Goal: Task Accomplishment & Management: Use online tool/utility

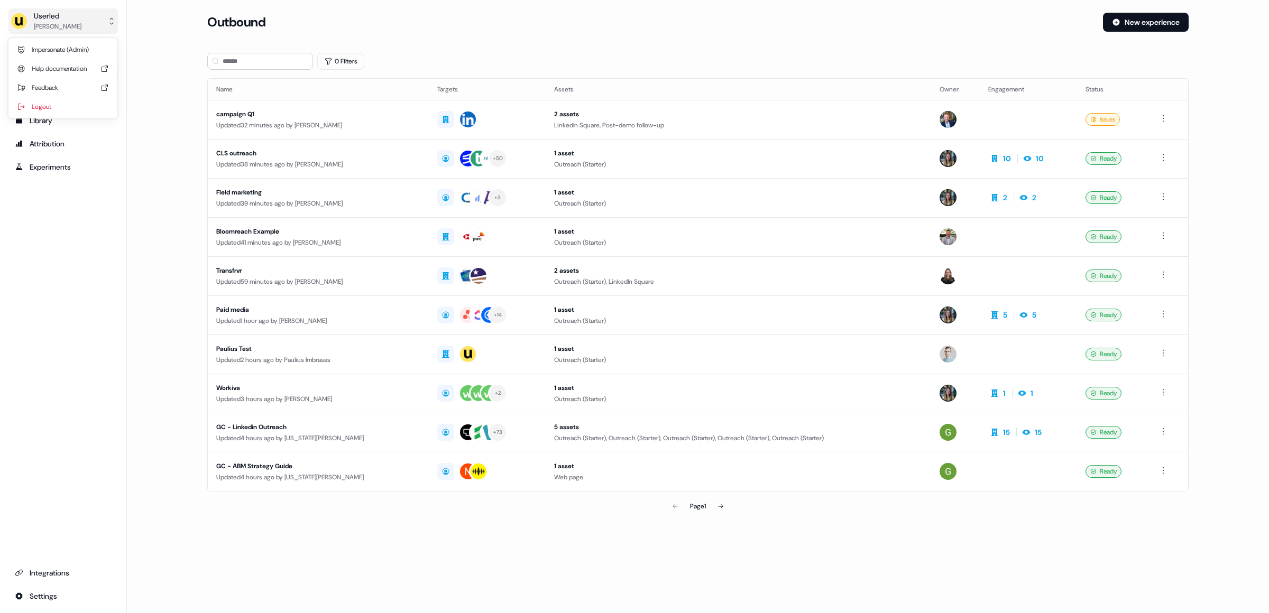
click at [60, 17] on div "Userled" at bounding box center [58, 16] width 48 height 11
click at [59, 349] on div "Userled [PERSON_NAME] Impersonate (Admin) Help documentation Feedback Logout Pr…" at bounding box center [63, 306] width 127 height 613
click at [66, 16] on div "Userled" at bounding box center [58, 16] width 48 height 11
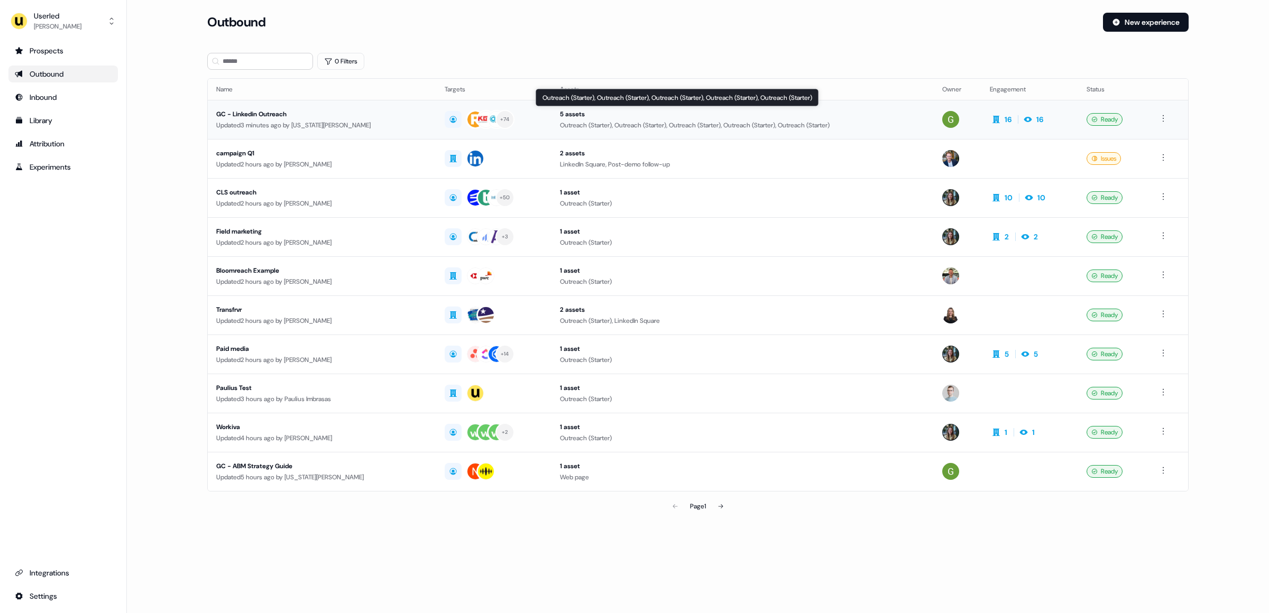
click at [685, 128] on div "Outreach (Starter), Outreach (Starter), Outreach (Starter), Outreach (Starter),…" at bounding box center [742, 125] width 365 height 11
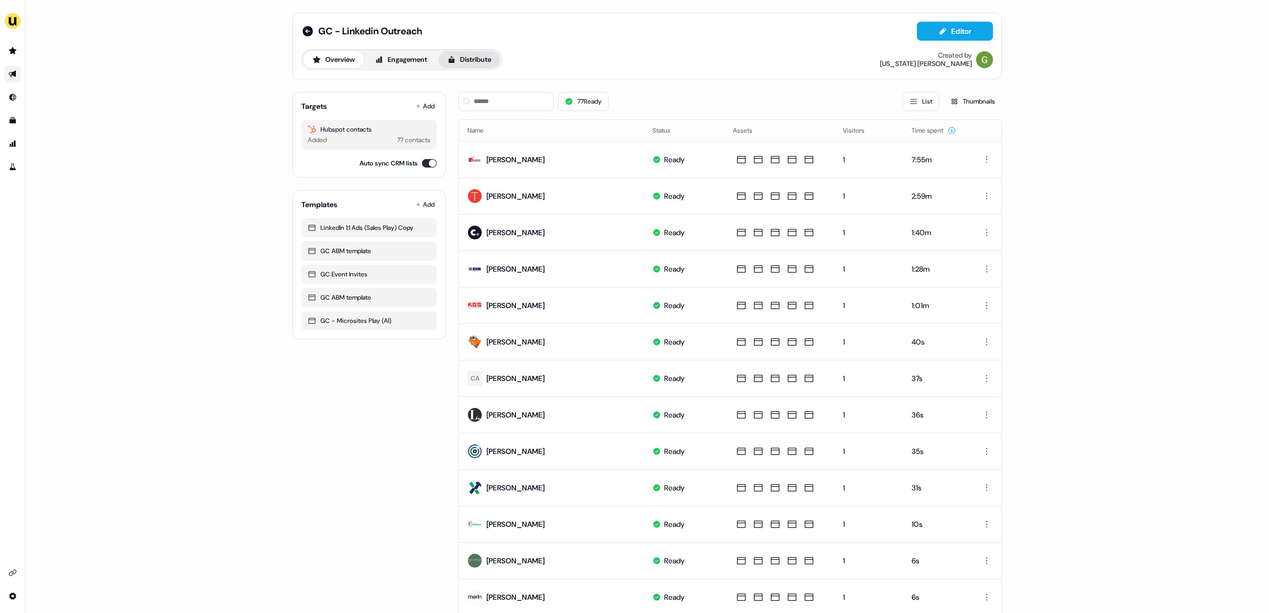
click at [481, 59] on button "Distribute" at bounding box center [469, 59] width 62 height 17
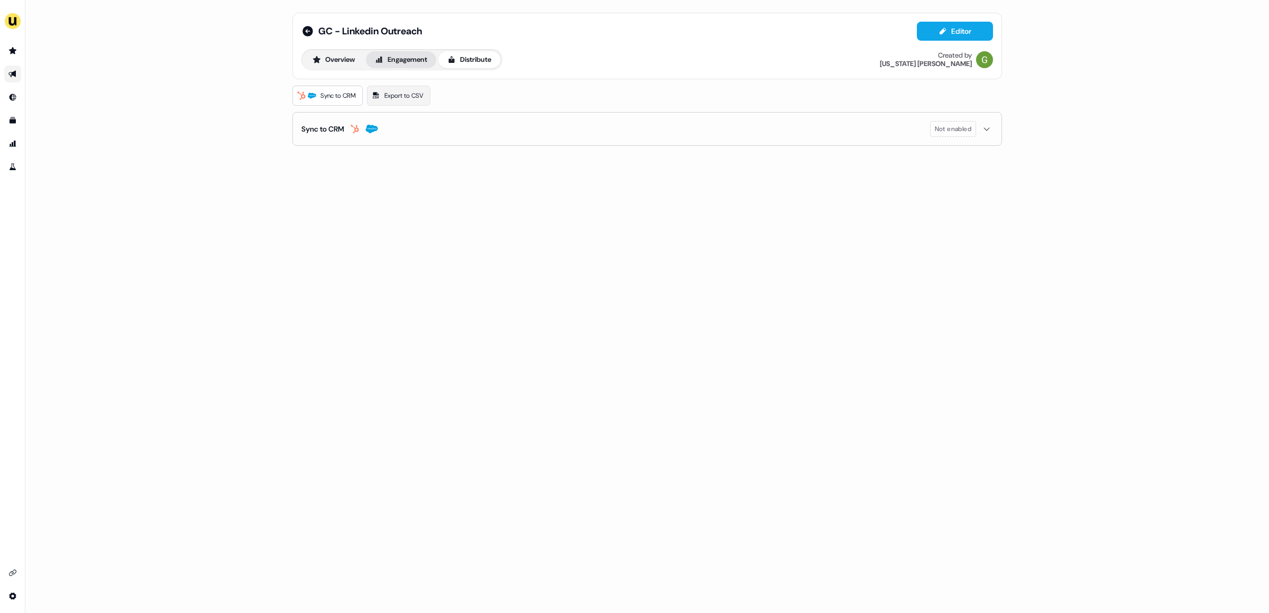
click at [405, 58] on button "Engagement" at bounding box center [401, 59] width 70 height 17
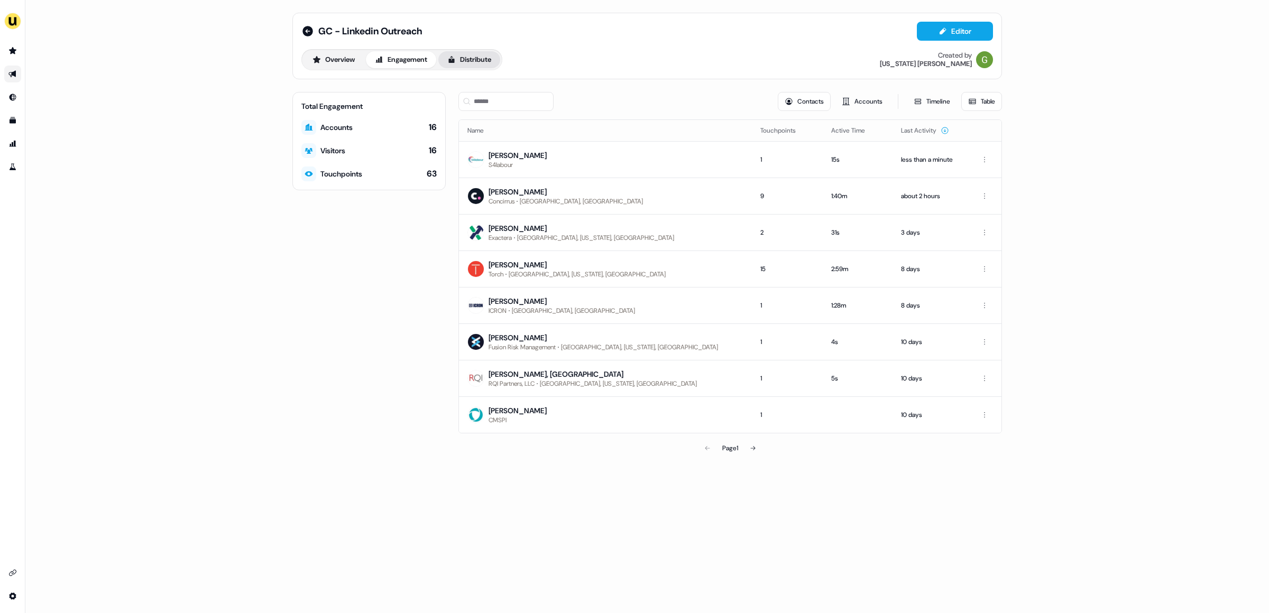
click at [490, 54] on button "Distribute" at bounding box center [469, 59] width 62 height 17
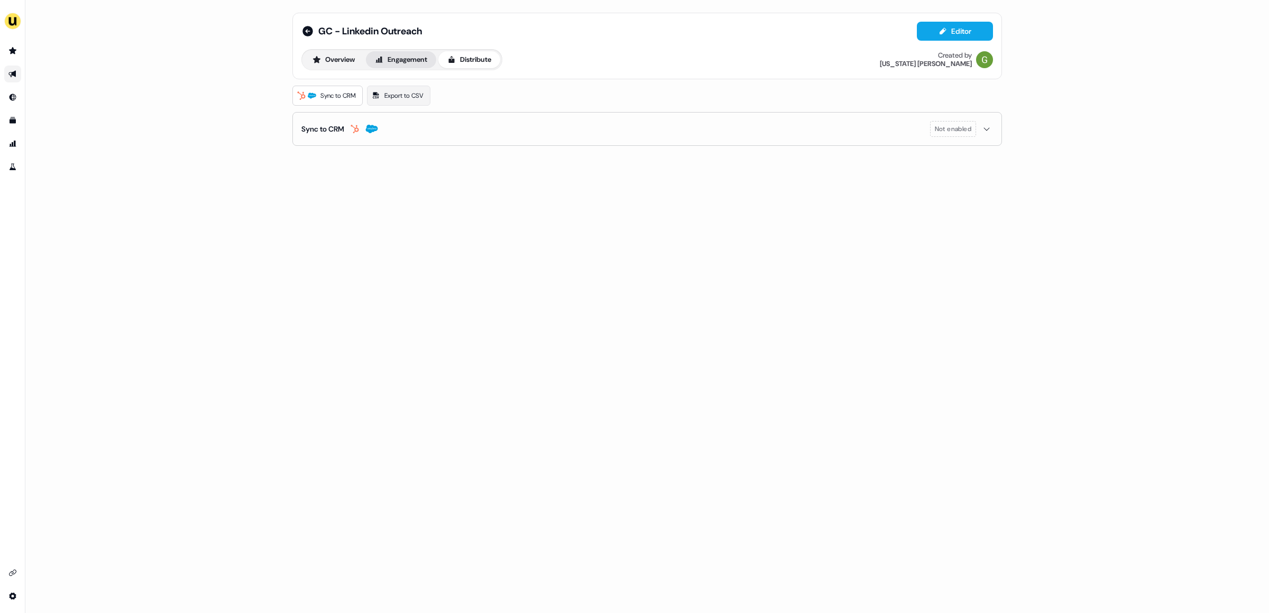
click at [410, 62] on button "Engagement" at bounding box center [401, 59] width 70 height 17
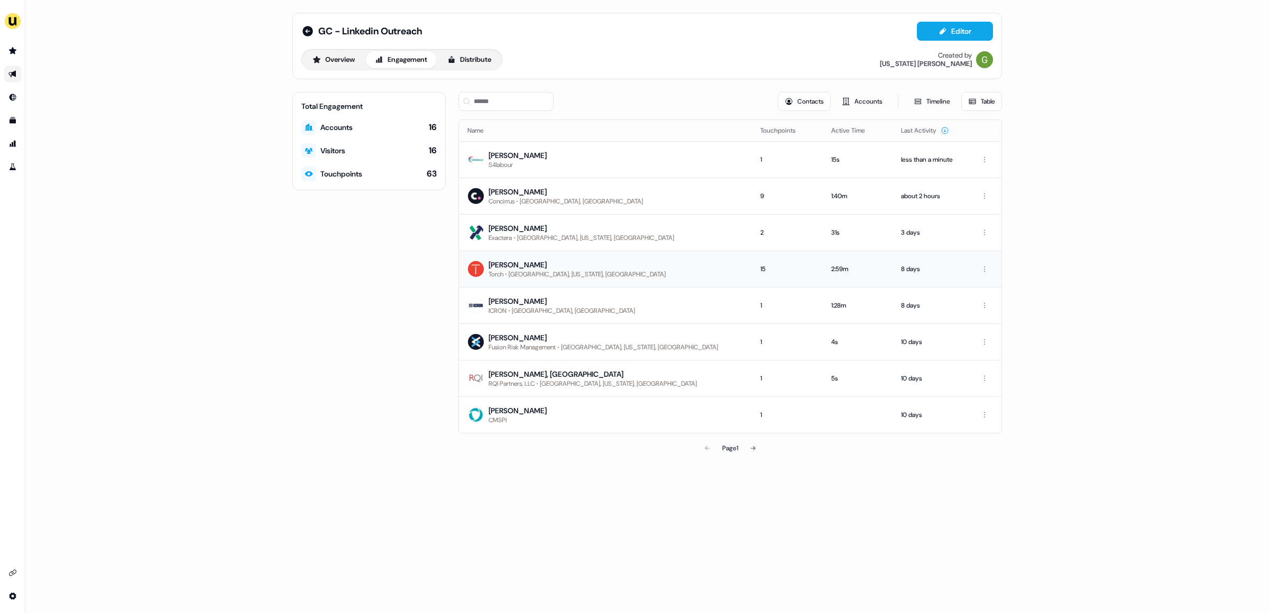
click at [544, 265] on div "Tristan Thornburgh" at bounding box center [576, 265] width 177 height 11
click at [539, 262] on div "Tristan Thornburgh" at bounding box center [576, 265] width 177 height 11
click at [861, 104] on button "Accounts" at bounding box center [862, 101] width 54 height 19
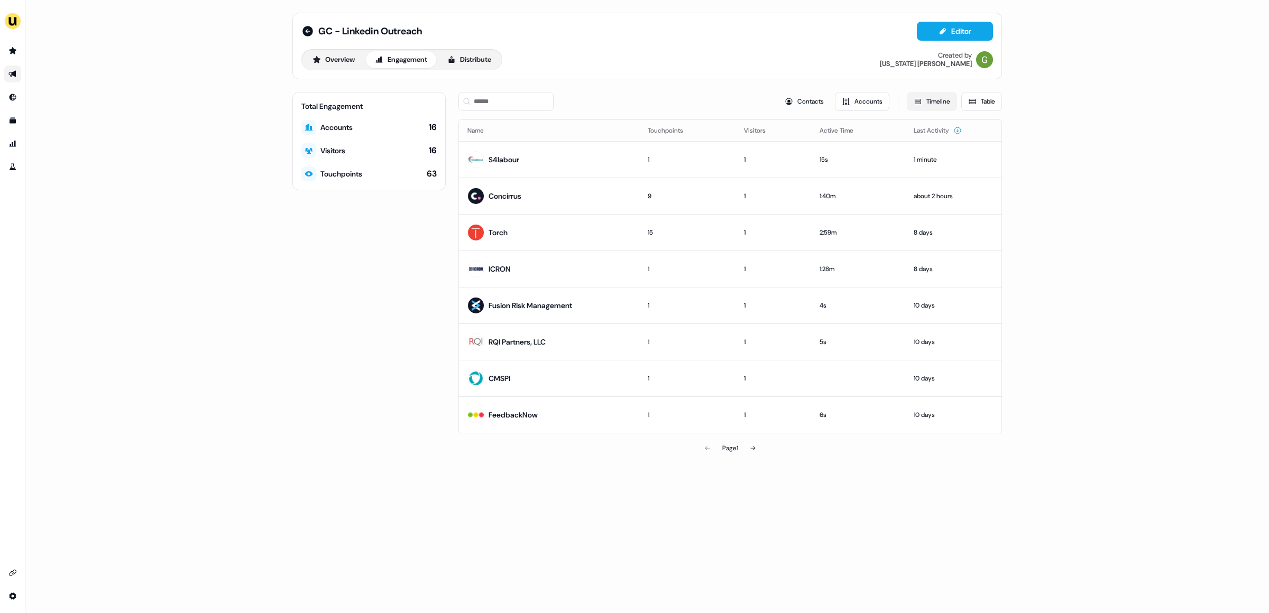
click at [925, 101] on button "Timeline" at bounding box center [932, 101] width 50 height 19
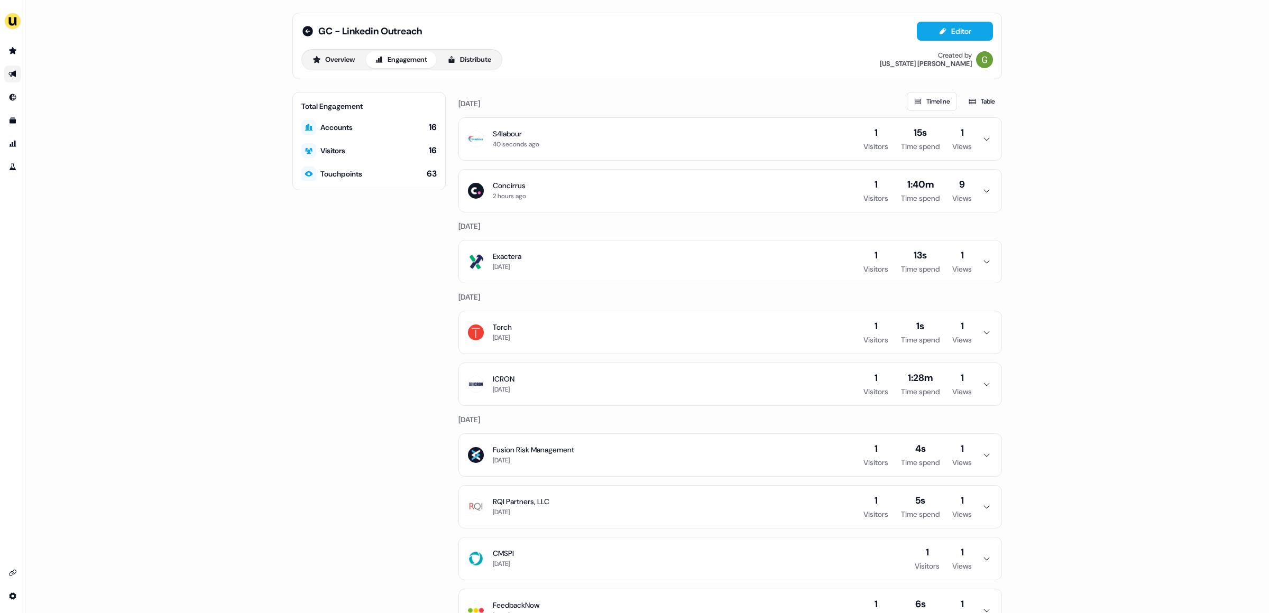
click at [922, 96] on button "Timeline" at bounding box center [932, 101] width 50 height 19
click at [968, 105] on icon at bounding box center [972, 101] width 8 height 8
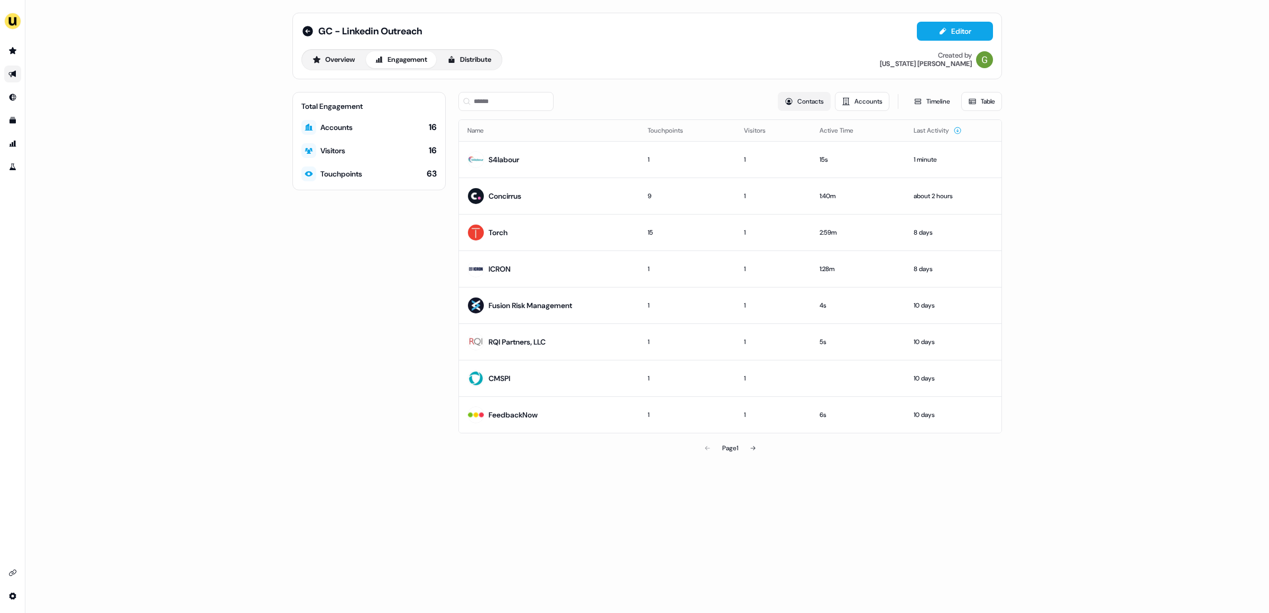
click at [799, 97] on button "Contacts" at bounding box center [804, 101] width 53 height 19
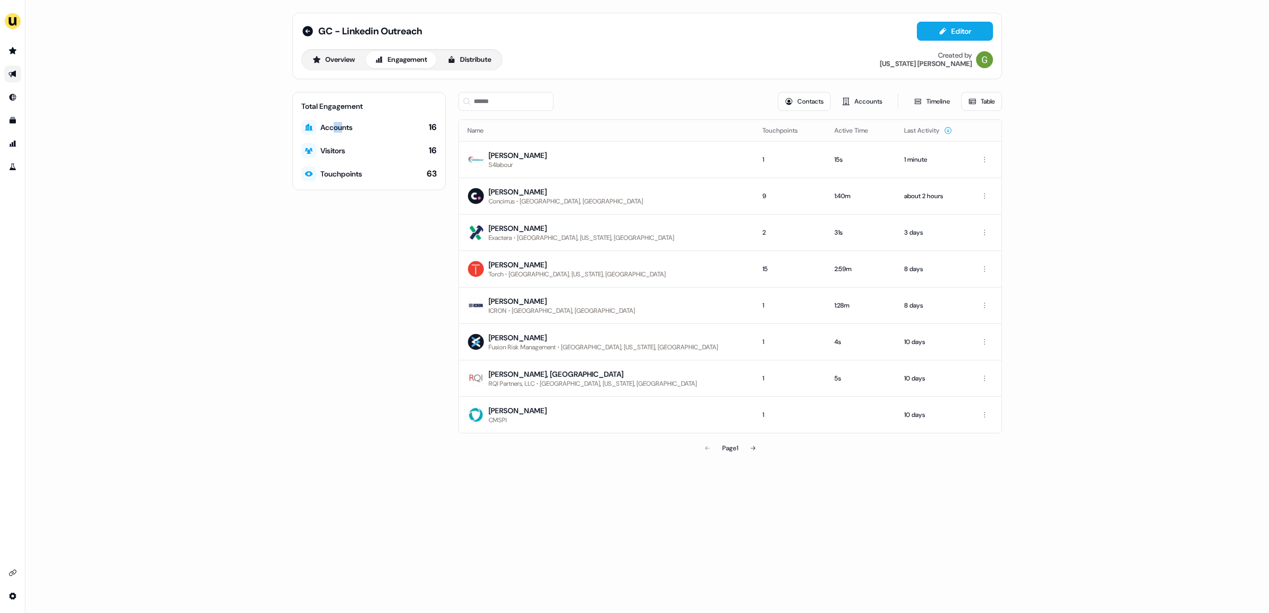
drag, startPoint x: 334, startPoint y: 126, endPoint x: 360, endPoint y: 126, distance: 25.9
click at [353, 126] on div "Accounts" at bounding box center [336, 127] width 32 height 11
click at [349, 63] on button "Overview" at bounding box center [333, 59] width 60 height 17
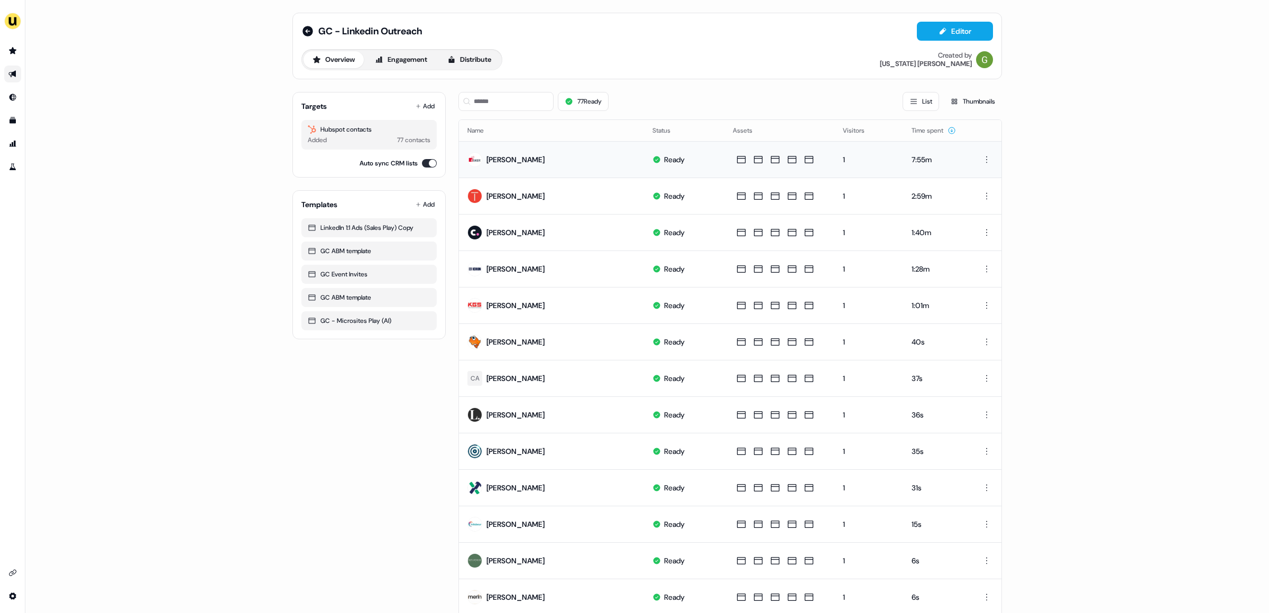
click at [521, 158] on div "Charline Moine" at bounding box center [515, 159] width 58 height 11
click at [412, 62] on button "Engagement" at bounding box center [401, 59] width 70 height 17
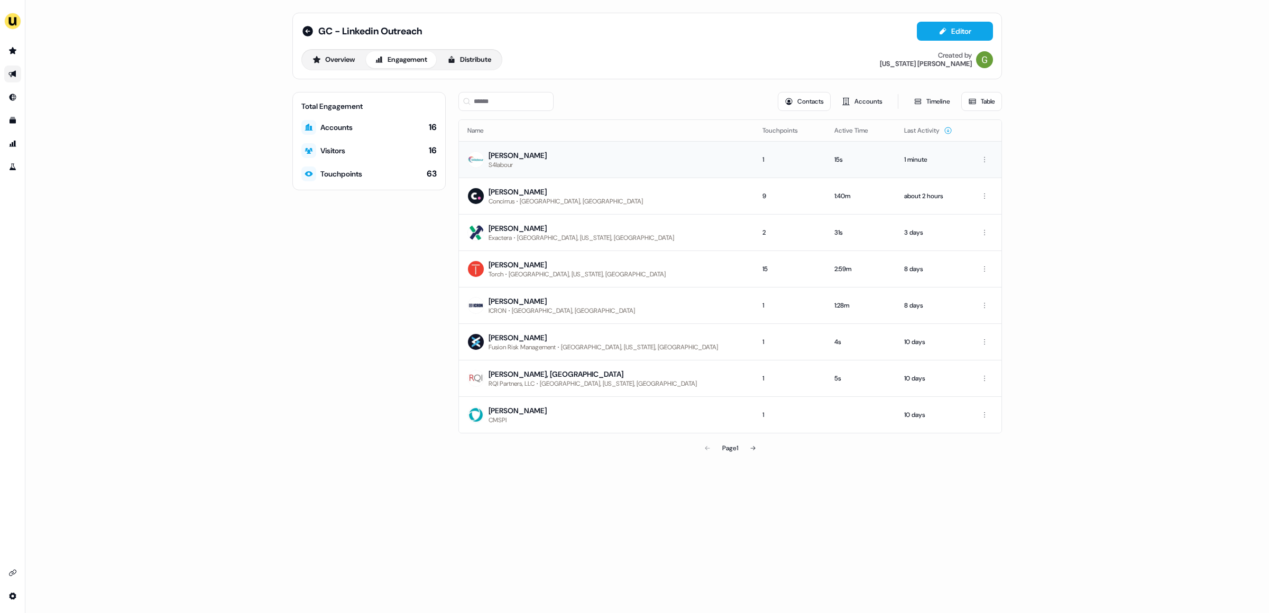
click at [510, 151] on div "Emma Rundle" at bounding box center [517, 155] width 58 height 11
click at [300, 32] on div "GC - Linkedin Outreach Editor Overview Engagement Distribute Created by Georgia…" at bounding box center [646, 46] width 709 height 67
click at [309, 31] on icon at bounding box center [307, 31] width 13 height 13
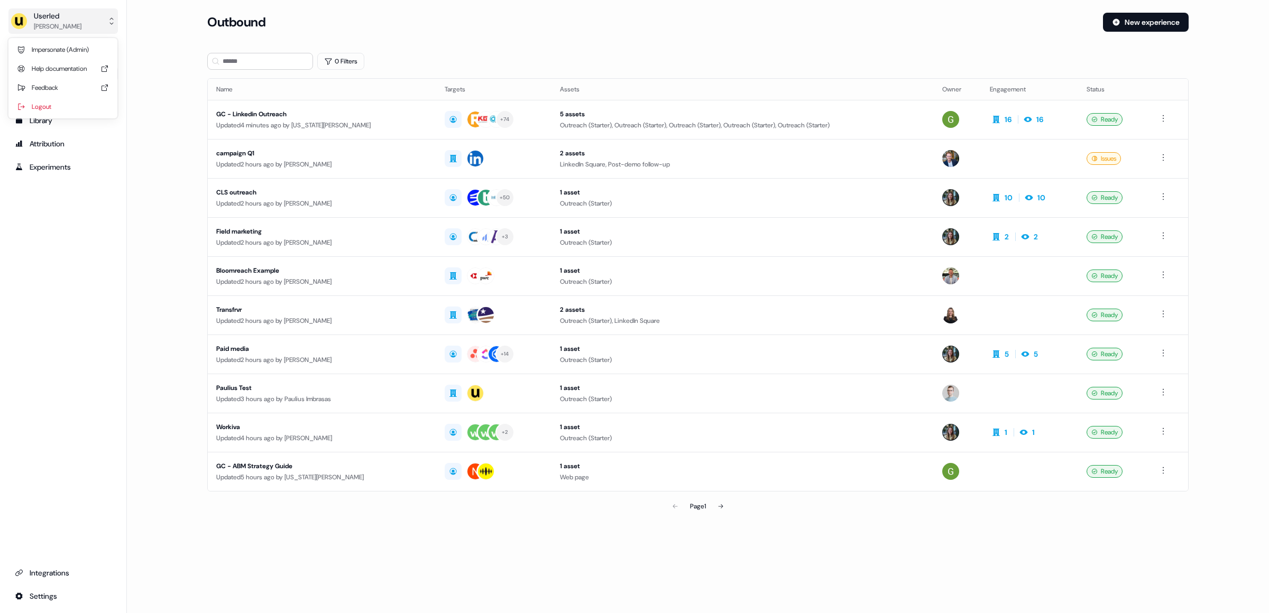
click at [58, 11] on div "Userled" at bounding box center [58, 16] width 48 height 11
click at [59, 100] on div "Logout" at bounding box center [63, 106] width 100 height 19
